Goal: Task Accomplishment & Management: Complete application form

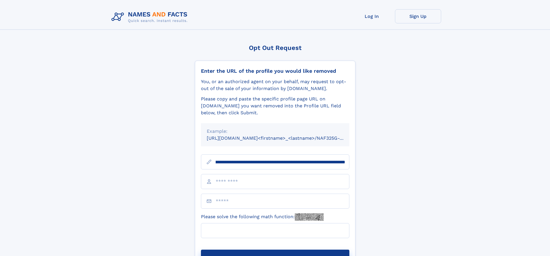
scroll to position [0, 72]
type input "**********"
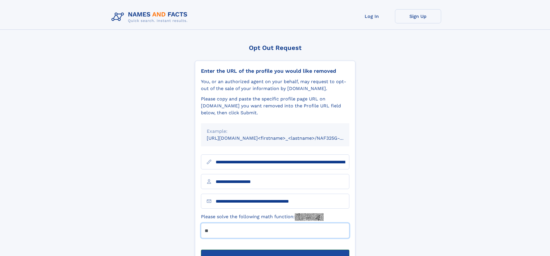
type input "**"
click at [275, 250] on button "Submit Opt Out Request" at bounding box center [275, 259] width 149 height 18
